Goal: Find specific page/section: Find specific page/section

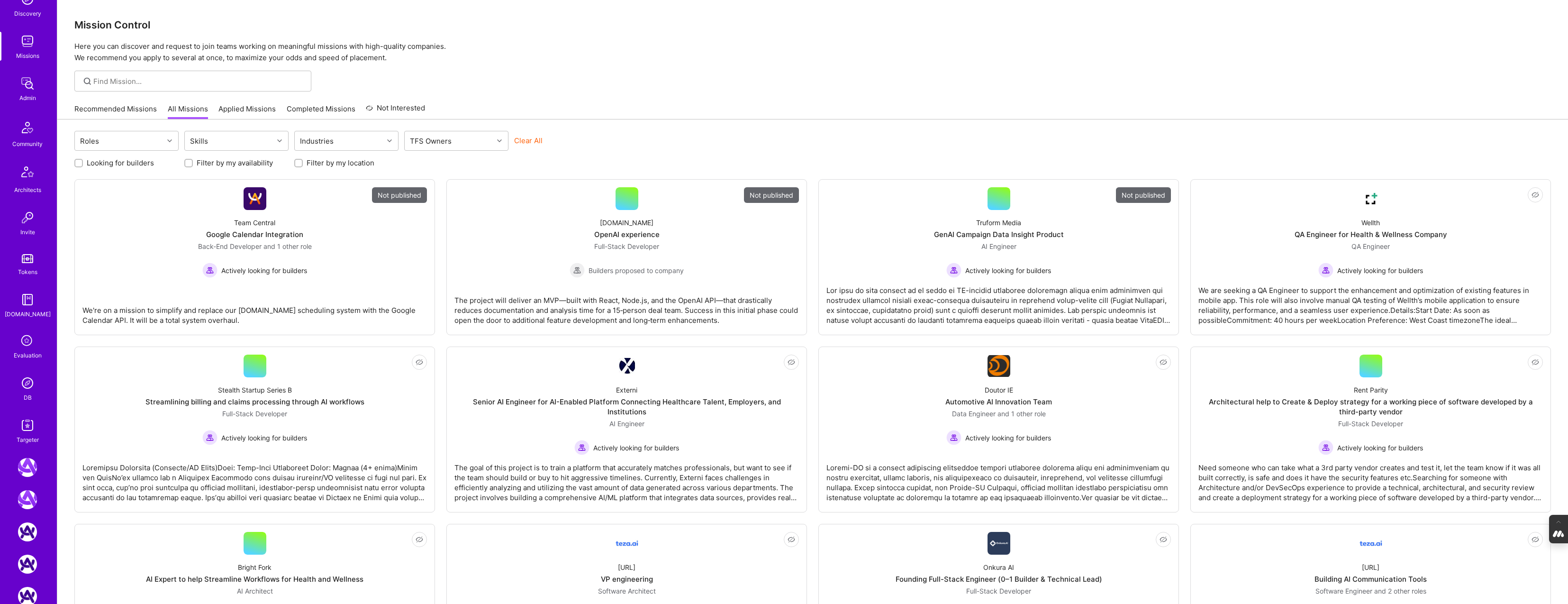
scroll to position [110, 0]
click at [27, 388] on img at bounding box center [27, 382] width 19 height 19
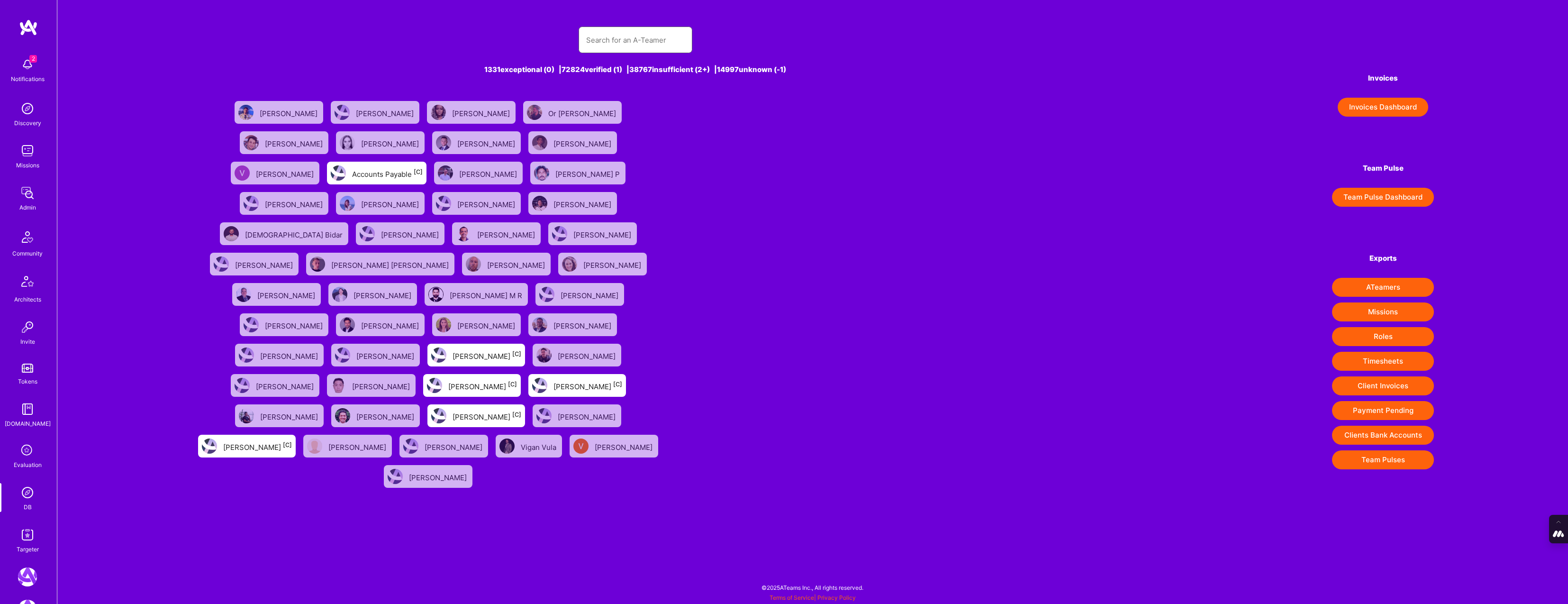
click at [596, 28] on input "text" at bounding box center [635, 40] width 99 height 24
paste input "[EMAIL_ADDRESS][DOMAIN_NAME]"
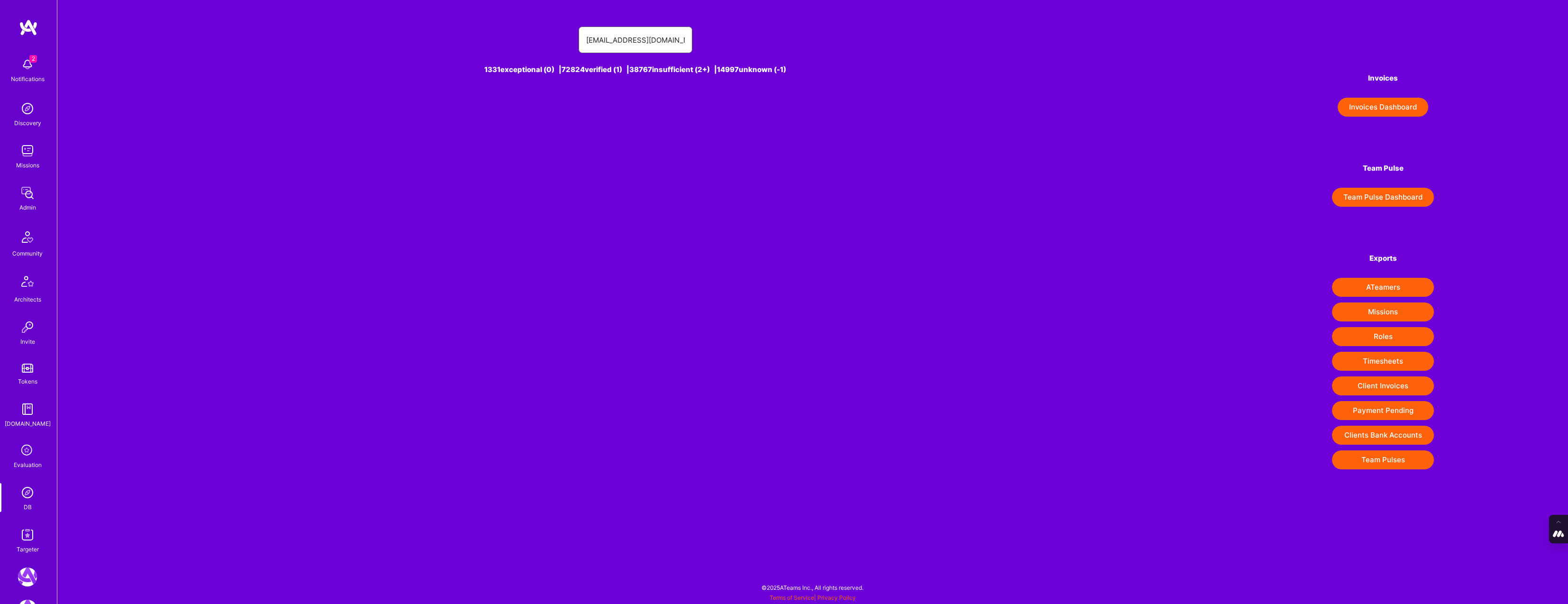
click at [604, 45] on input "[EMAIL_ADDRESS][DOMAIN_NAME]" at bounding box center [635, 40] width 99 height 24
click at [603, 41] on input "[EMAIL_ADDRESS][DOMAIN_NAME]" at bounding box center [635, 40] width 99 height 24
type input "[EMAIL_ADDRESS][DOMAIN_NAME]"
click at [464, 112] on div "[PERSON_NAME] [1]" at bounding box center [454, 112] width 68 height 12
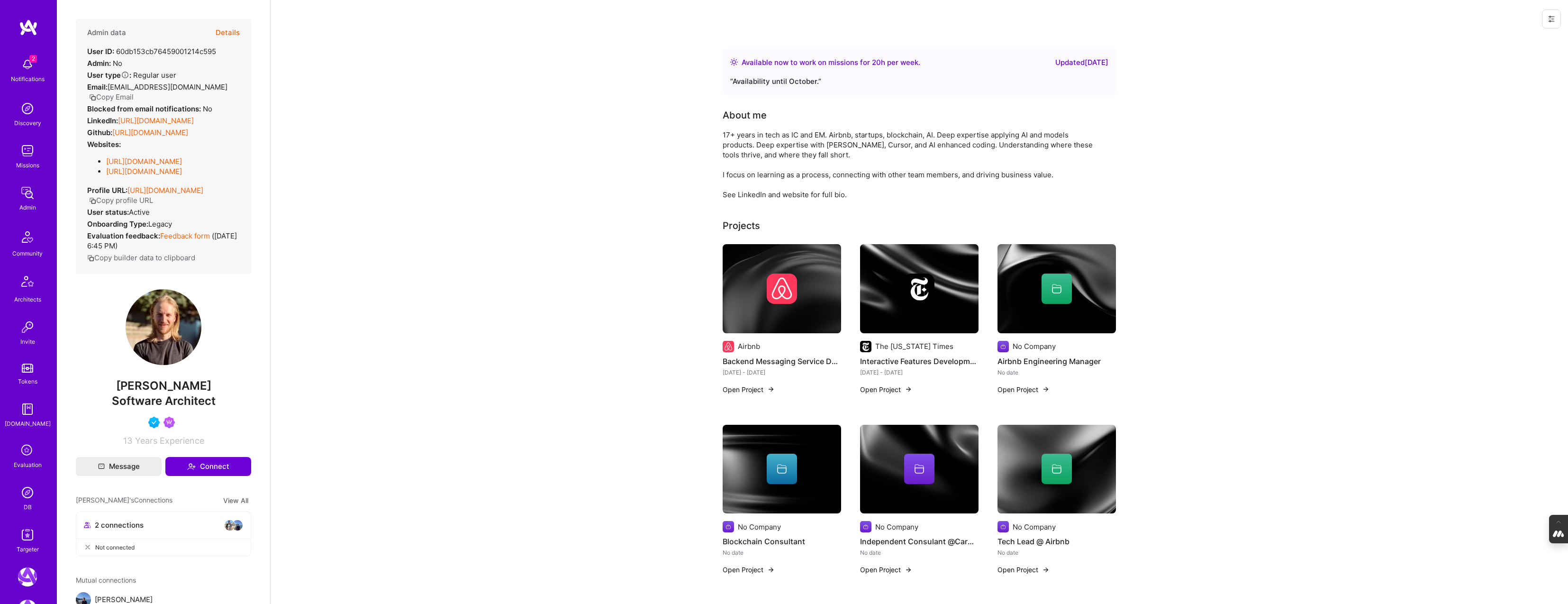
click at [30, 496] on img at bounding box center [27, 492] width 19 height 19
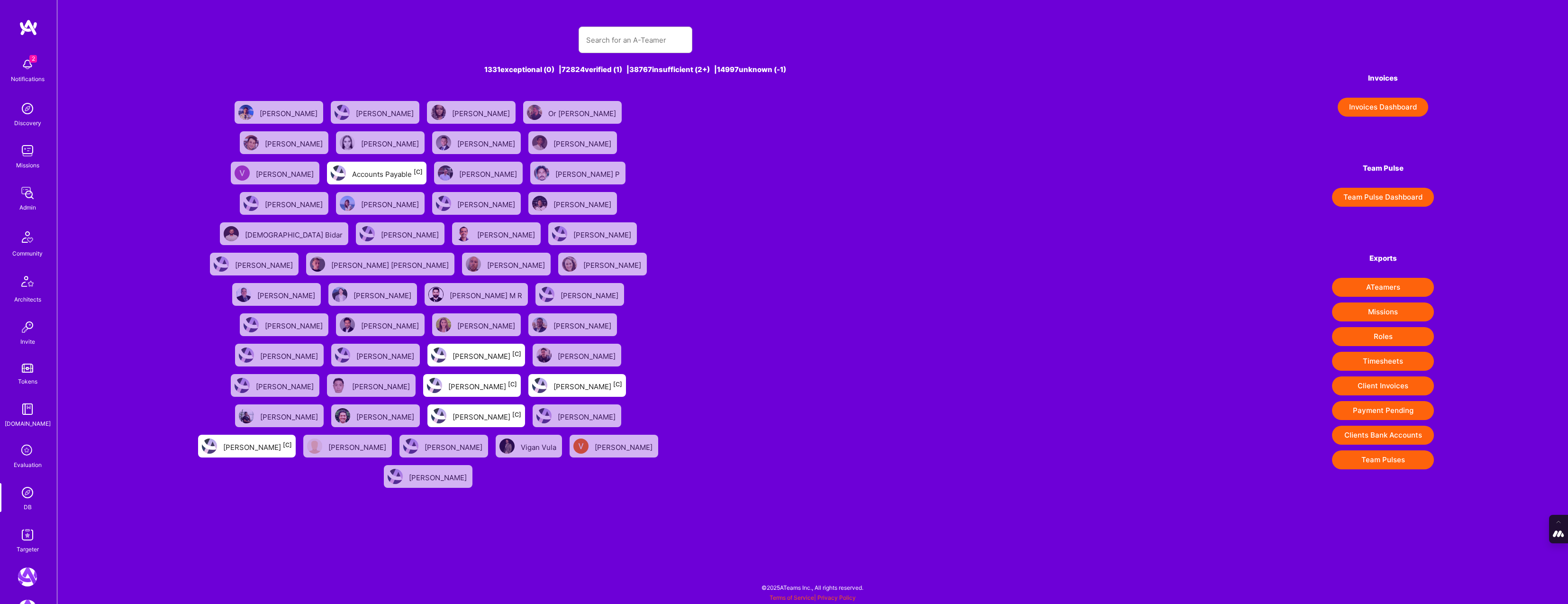
click at [29, 448] on icon at bounding box center [27, 451] width 18 height 18
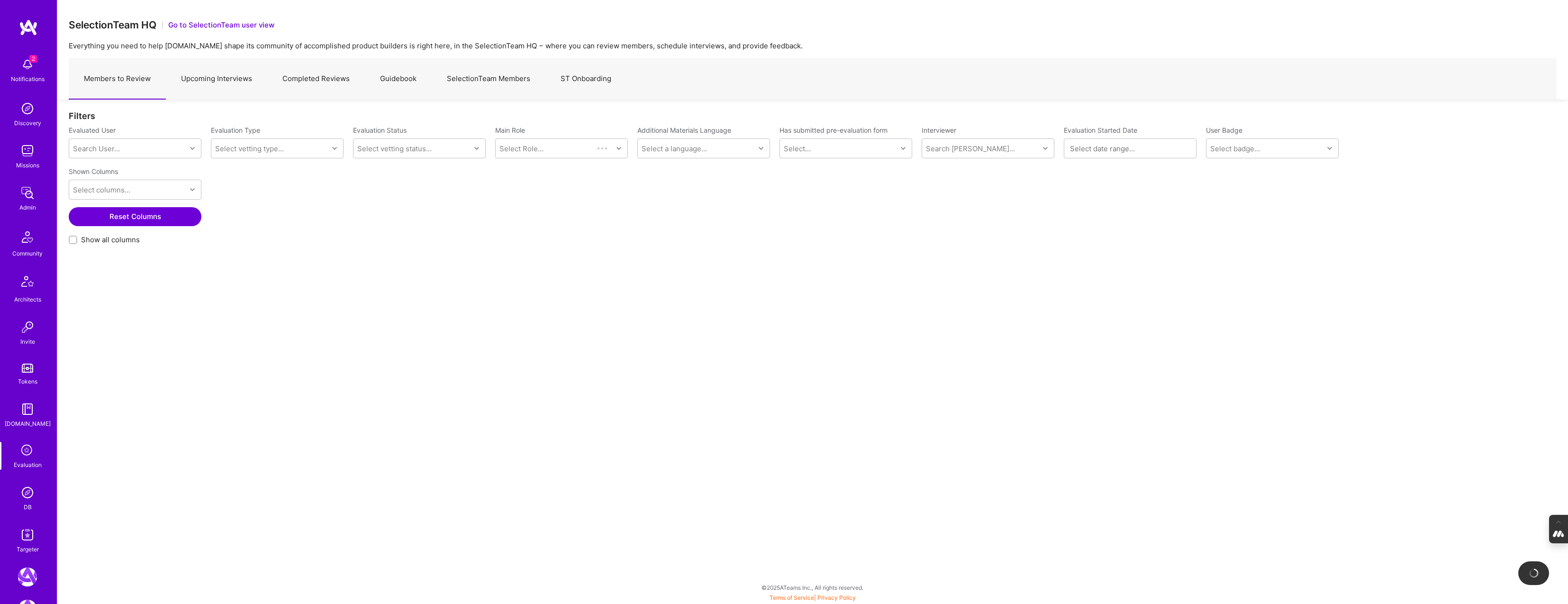
click at [473, 78] on link "SelectionTeam Members" at bounding box center [488, 79] width 114 height 41
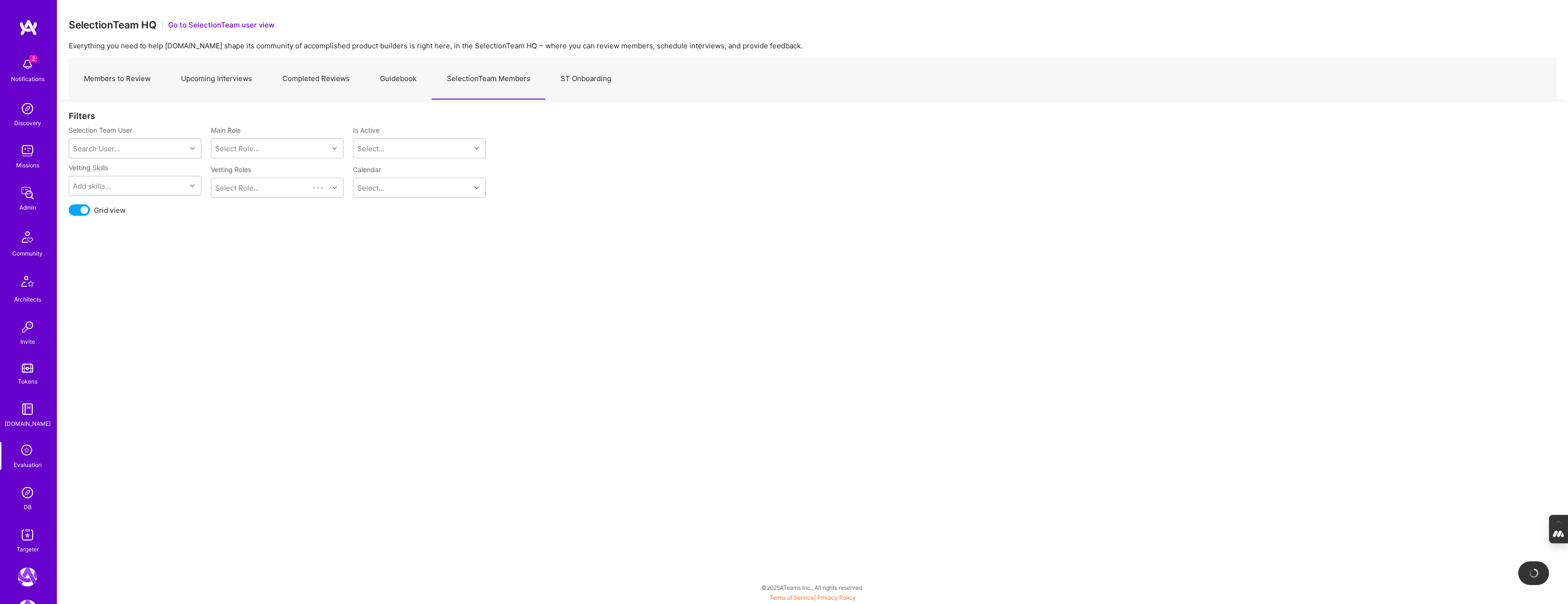
click at [140, 150] on div "Search User..." at bounding box center [128, 148] width 117 height 19
type input "mostafa"
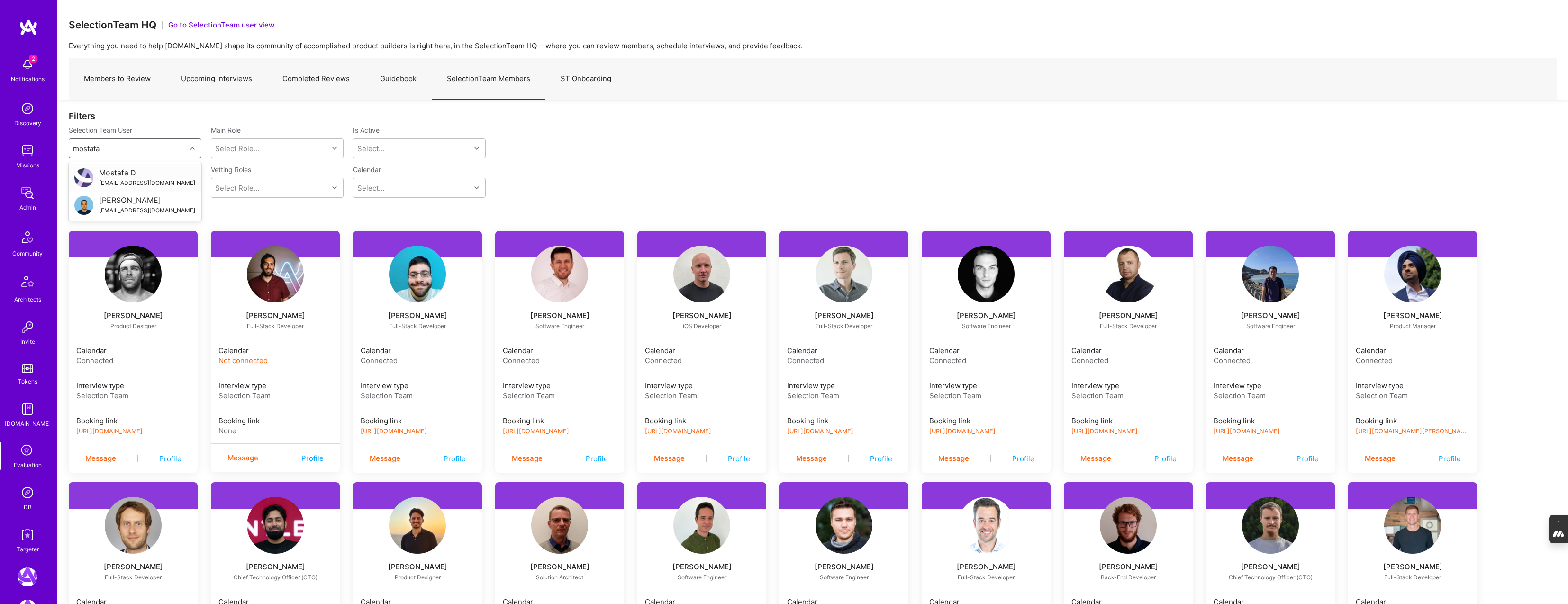
click at [119, 176] on div "Mostafa D" at bounding box center [147, 173] width 96 height 10
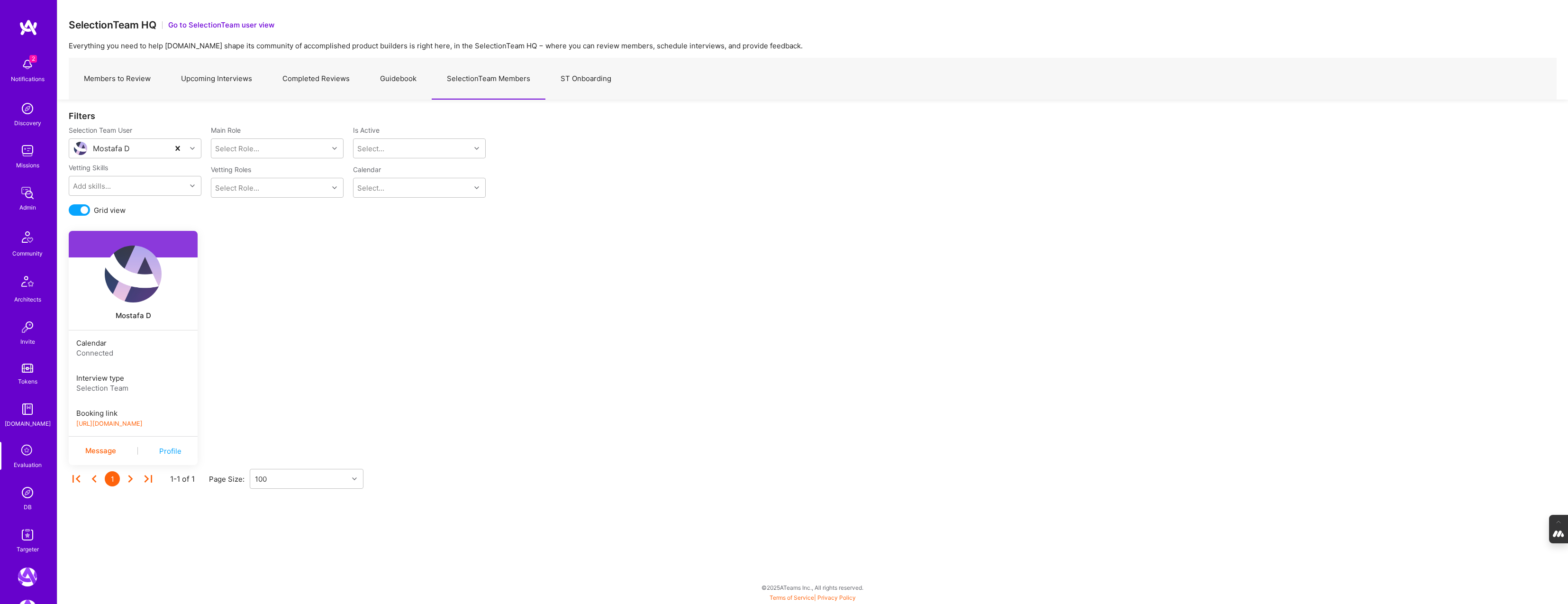
click at [33, 485] on img at bounding box center [27, 492] width 19 height 19
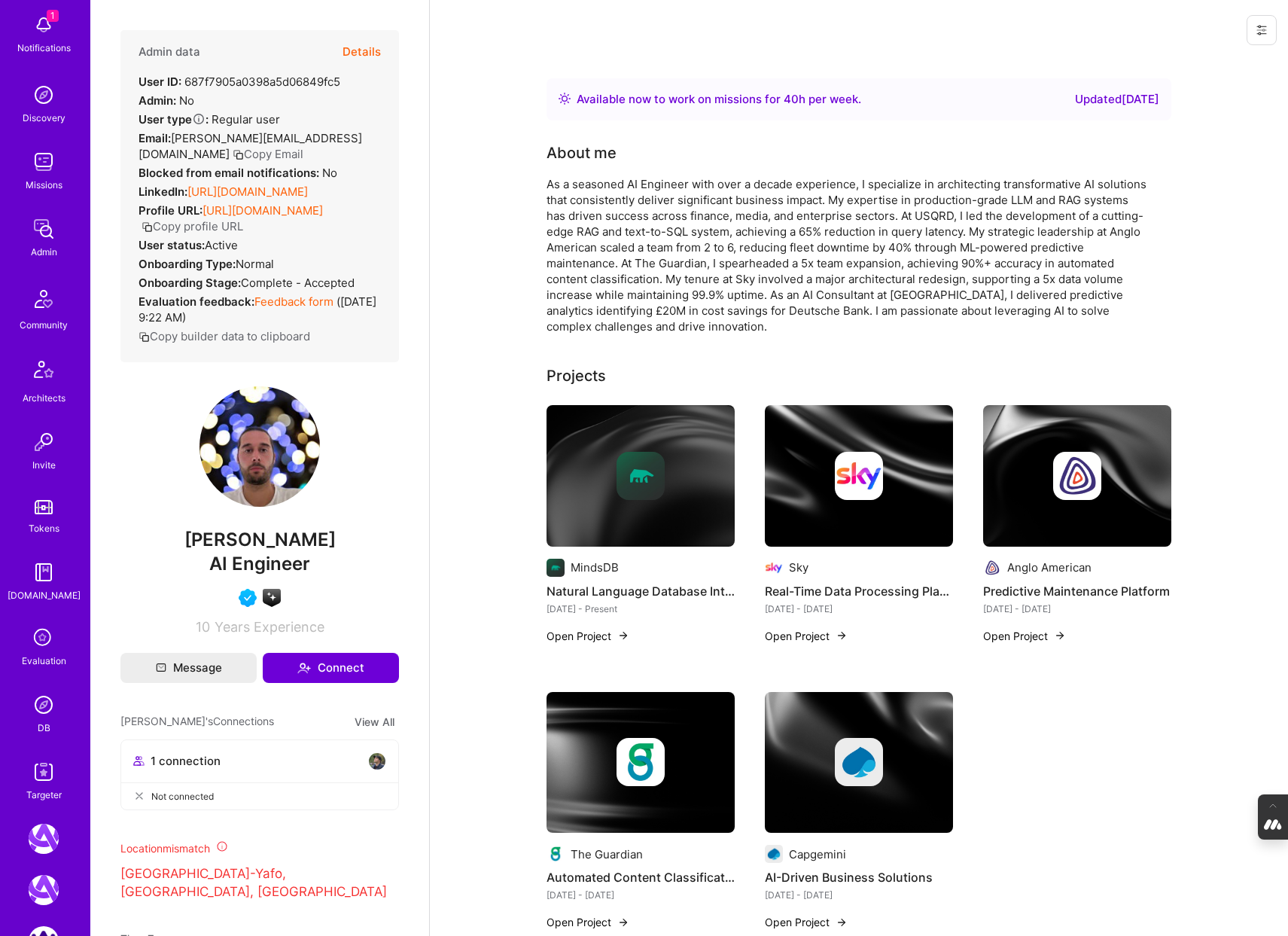
scroll to position [124, 0]
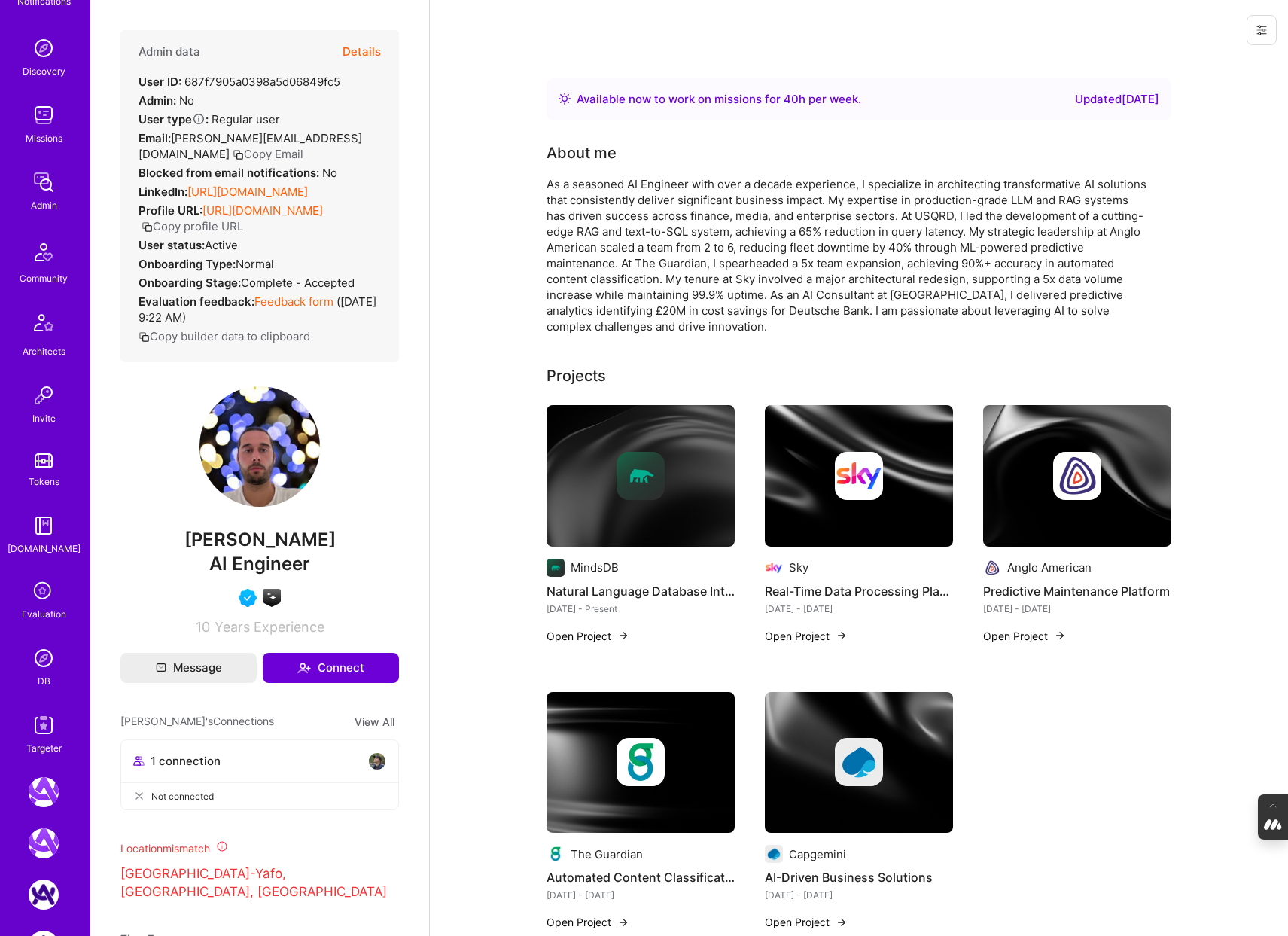
click at [43, 596] on icon at bounding box center [44, 592] width 29 height 29
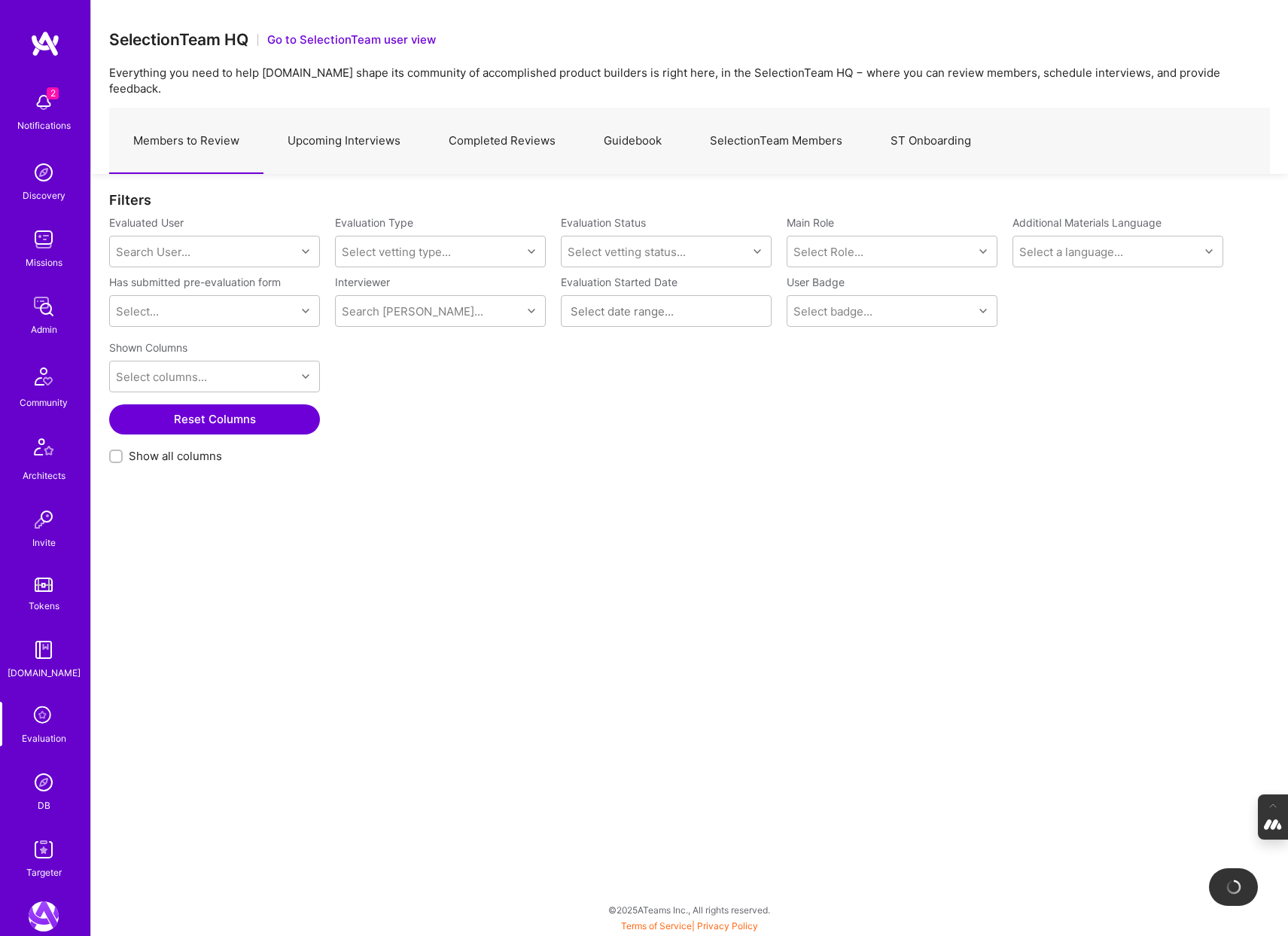
click at [644, 124] on link "Guidebook" at bounding box center [632, 141] width 106 height 66
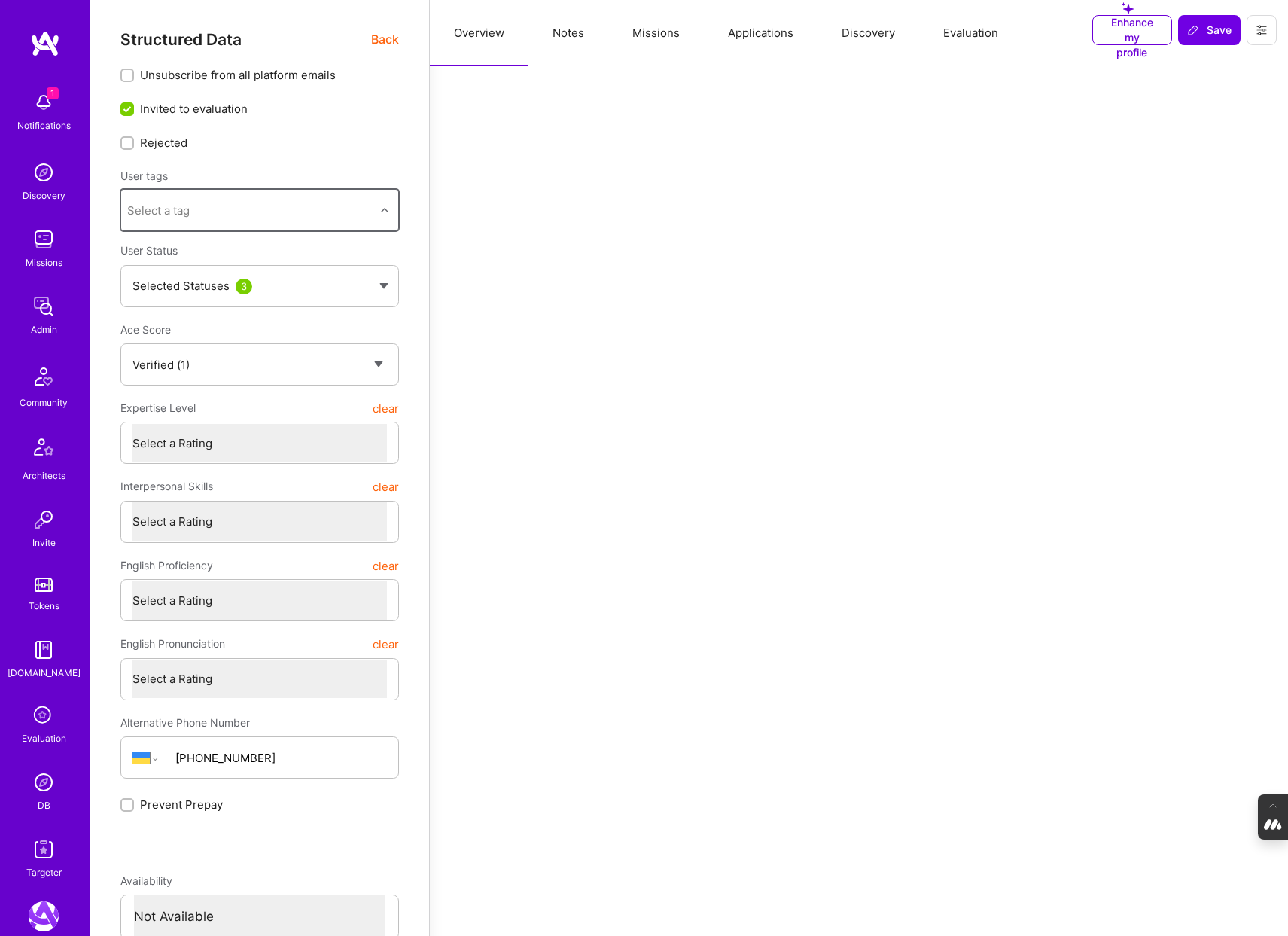
select select "Verified"
select select "UA"
select select "Not Available"
select select "1 Month"
click at [47, 731] on div "Evaluation" at bounding box center [44, 738] width 44 height 15
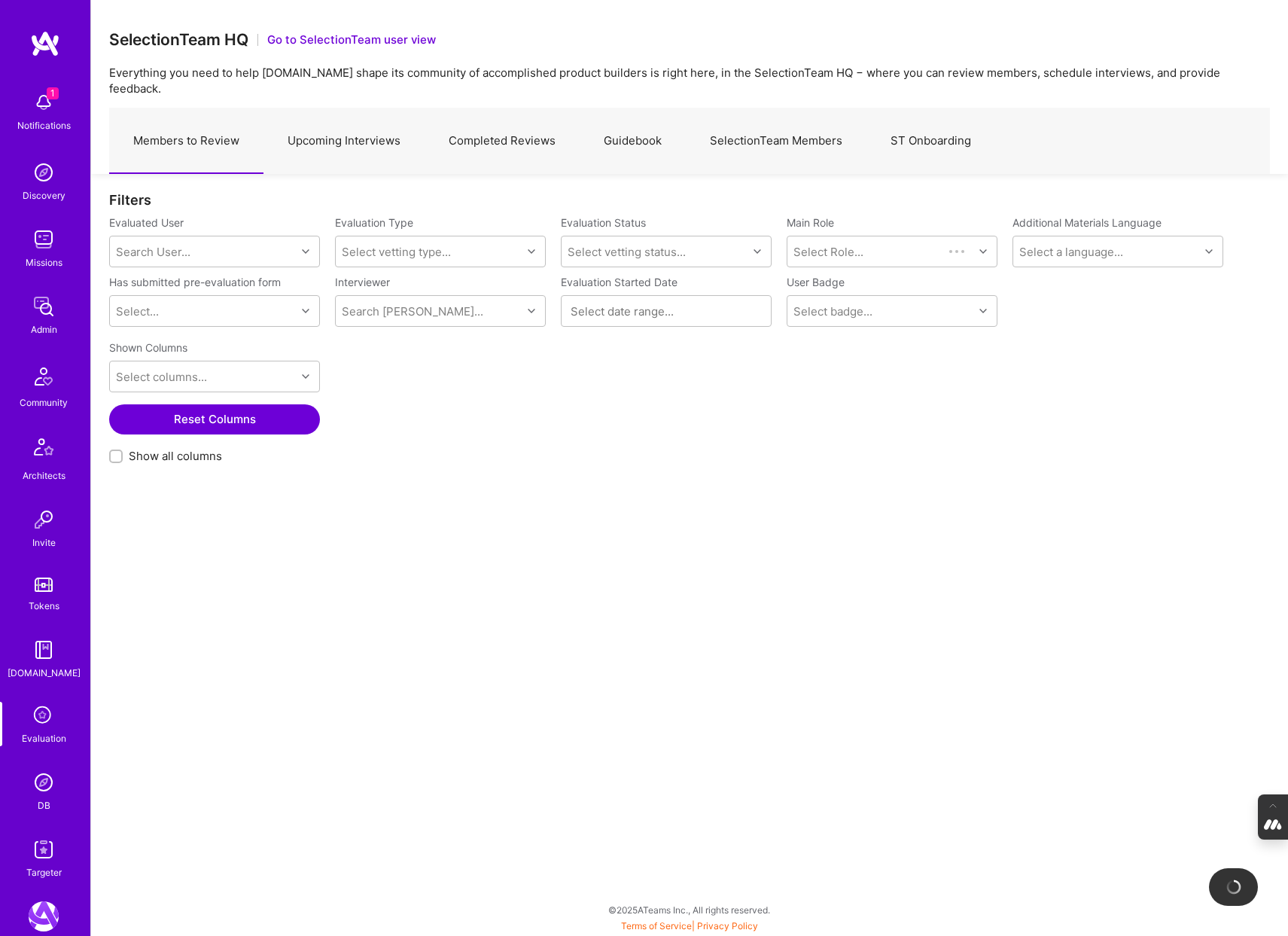
click at [641, 129] on link "Guidebook" at bounding box center [632, 141] width 106 height 66
